Goal: Information Seeking & Learning: Check status

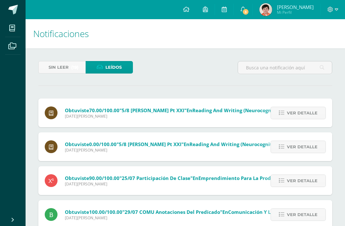
click at [249, 14] on span "3" at bounding box center [245, 11] width 7 height 7
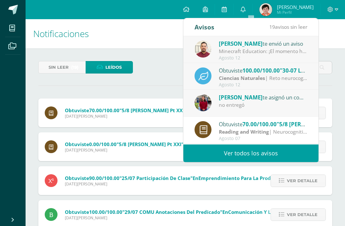
click at [301, 101] on div "[PERSON_NAME] te asignó un comentario en '8/8 Guía 3' para 'Ciencias Sociales'" at bounding box center [263, 97] width 89 height 8
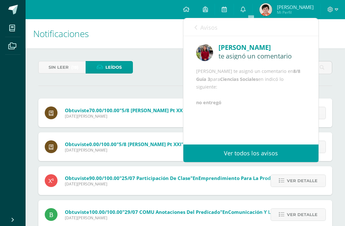
click at [200, 24] on link "Avisos" at bounding box center [206, 27] width 23 height 18
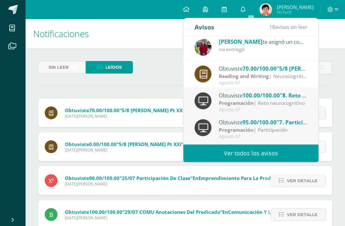
scroll to position [57, 0]
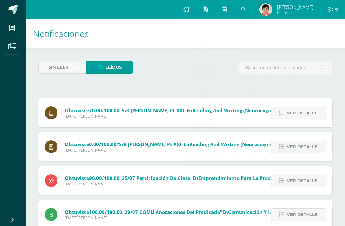
click at [293, 9] on span "[PERSON_NAME]" at bounding box center [295, 7] width 37 height 6
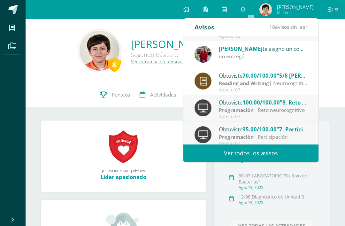
scroll to position [48, 0]
click at [58, 90] on div "8 Marco Castillo 2023008 Punteos Actividades Trayectoria Contactos" at bounding box center [186, 95] width 320 height 26
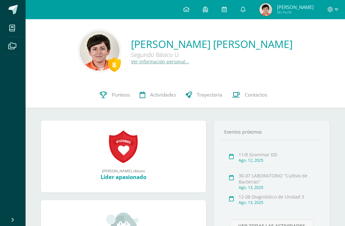
click at [101, 95] on icon at bounding box center [103, 94] width 7 height 7
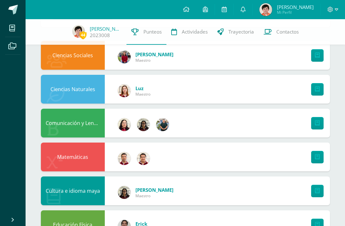
scroll to position [59, 0]
click at [320, 122] on link at bounding box center [317, 123] width 12 height 12
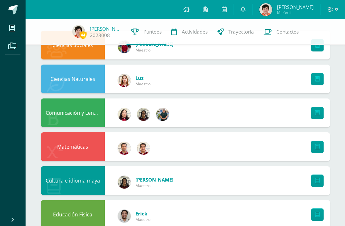
click at [319, 114] on icon at bounding box center [317, 112] width 5 height 5
